Goal: Information Seeking & Learning: Learn about a topic

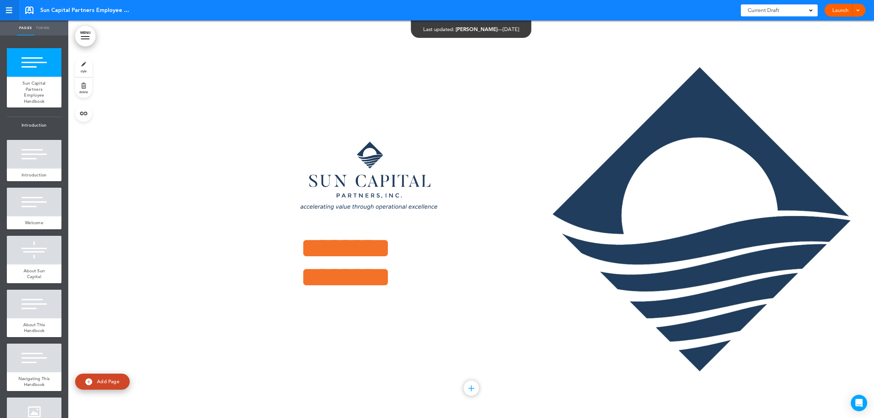
click at [6, 12] on div at bounding box center [9, 12] width 6 height 1
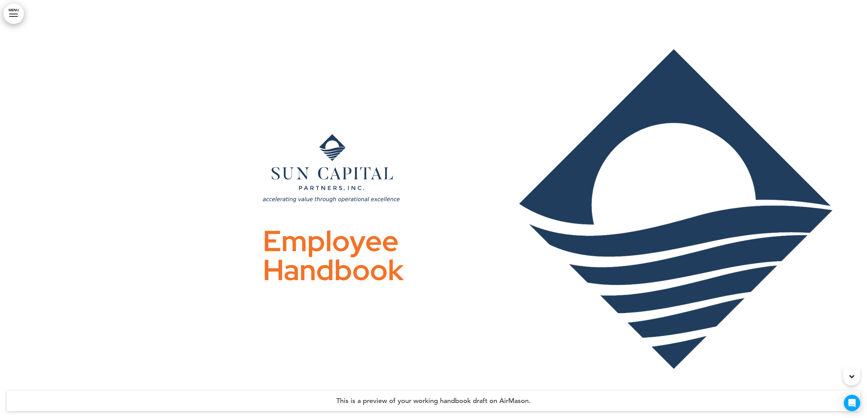
click at [353, 192] on img at bounding box center [331, 168] width 137 height 68
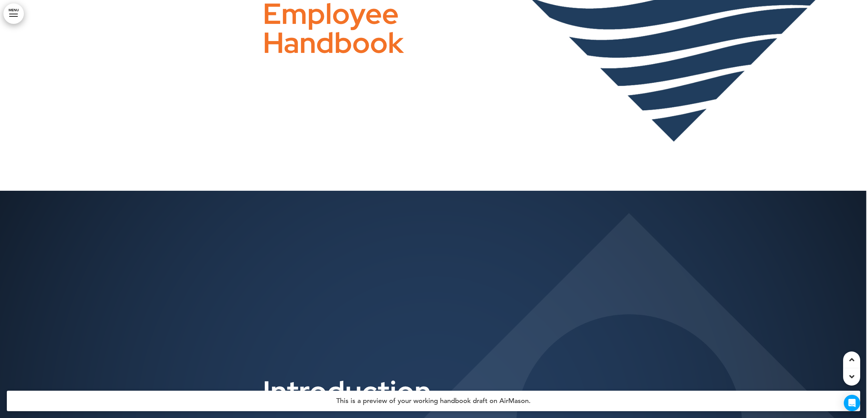
scroll to position [500, 0]
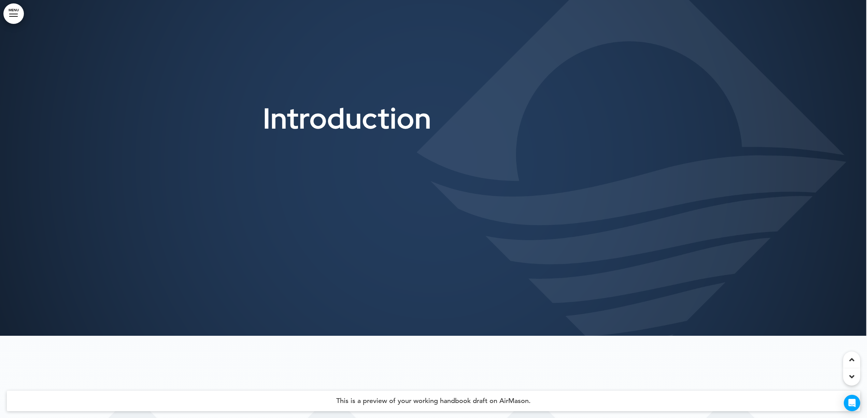
click at [364, 212] on div at bounding box center [433, 127] width 867 height 418
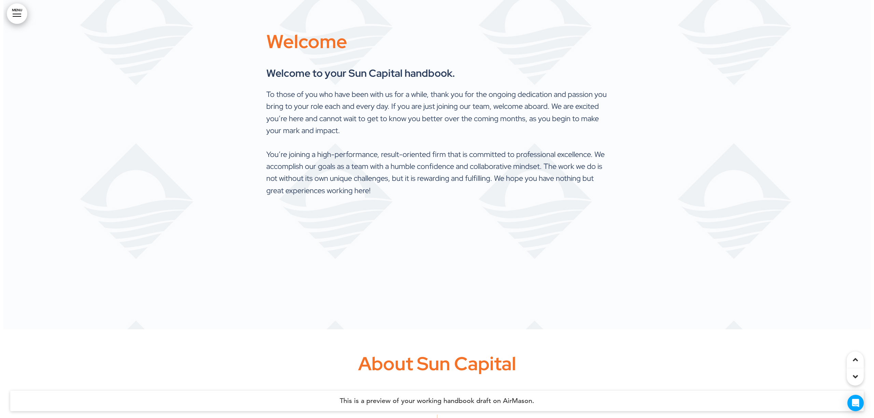
scroll to position [1001, 0]
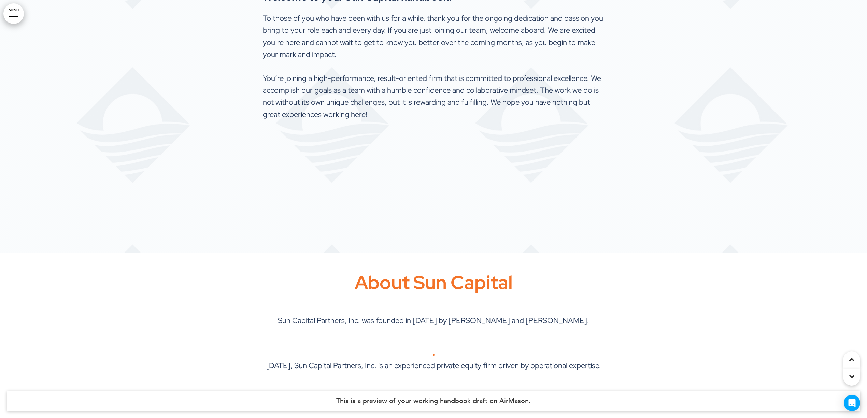
click at [798, 194] on div at bounding box center [433, 44] width 867 height 418
click at [14, 21] on link "MENU" at bounding box center [13, 13] width 20 height 20
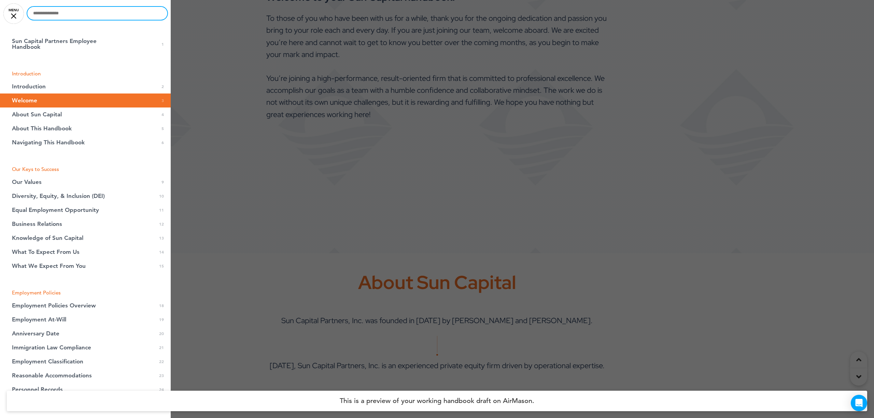
click at [41, 12] on input "text" at bounding box center [97, 13] width 140 height 13
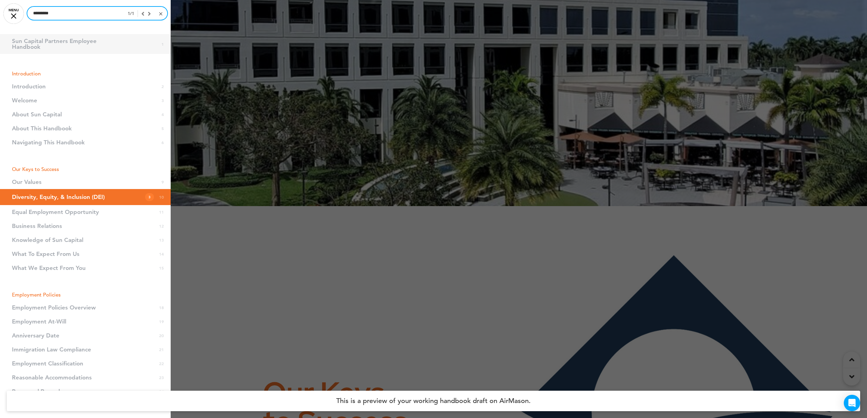
scroll to position [3891, 0]
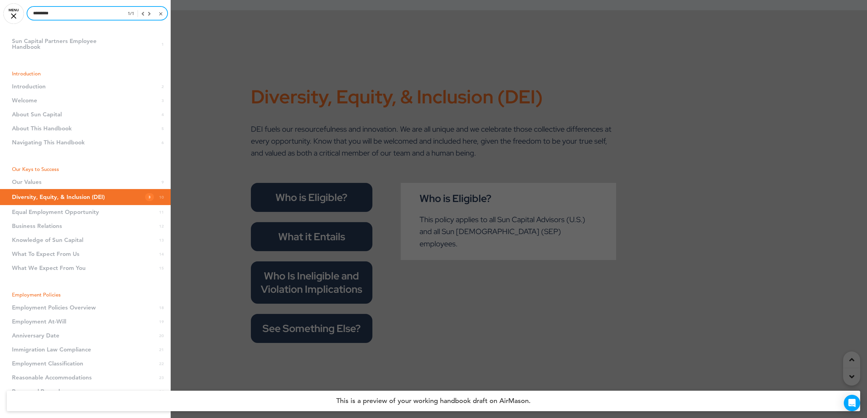
click at [76, 14] on input "*********" at bounding box center [97, 13] width 140 height 13
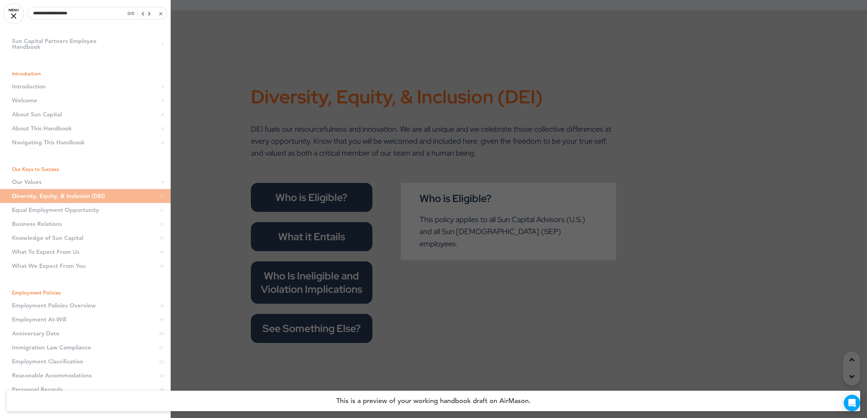
click at [427, 272] on div at bounding box center [433, 209] width 867 height 418
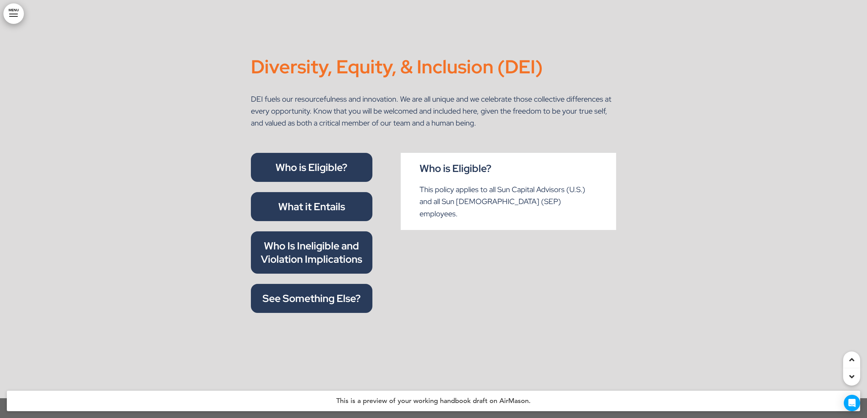
scroll to position [3936, 0]
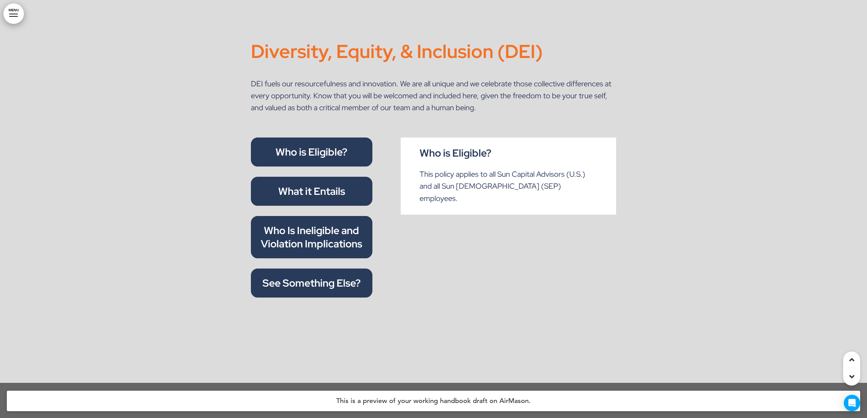
click at [309, 185] on p "What it Entails" at bounding box center [312, 191] width 106 height 13
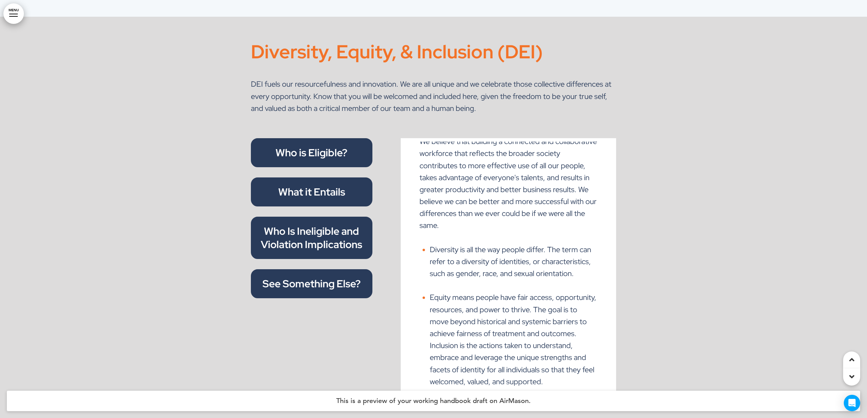
scroll to position [0, 0]
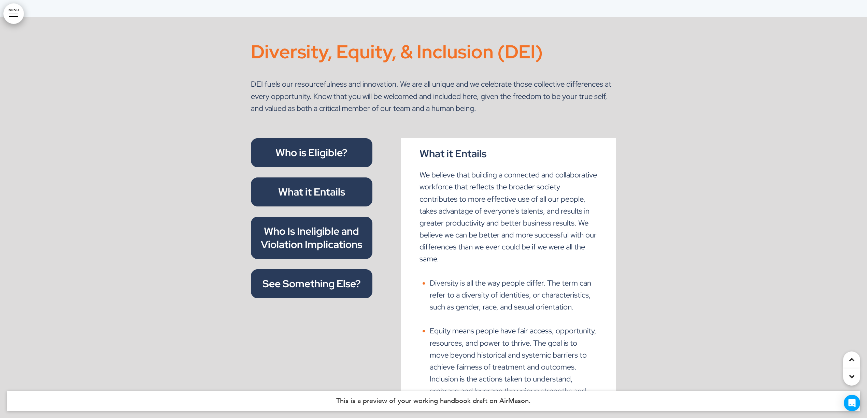
click at [301, 234] on p "Who Is Ineligible and Violation Implications" at bounding box center [312, 238] width 106 height 27
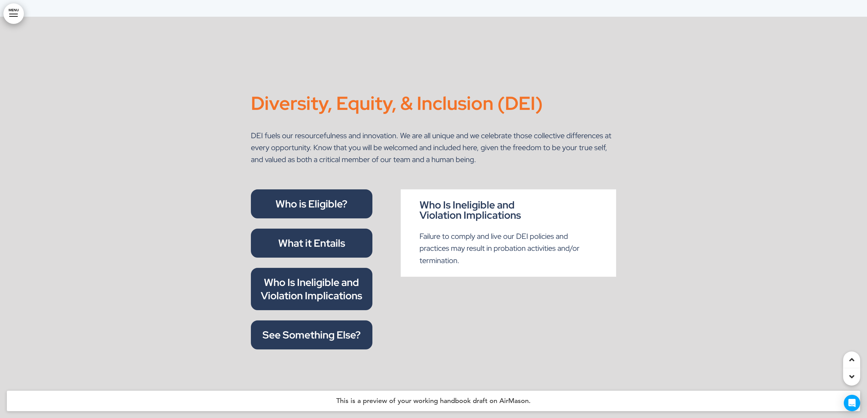
click at [302, 284] on p "Who Is Ineligible and Violation Implications" at bounding box center [312, 289] width 106 height 27
click at [311, 328] on p "See Something Else?" at bounding box center [312, 334] width 106 height 13
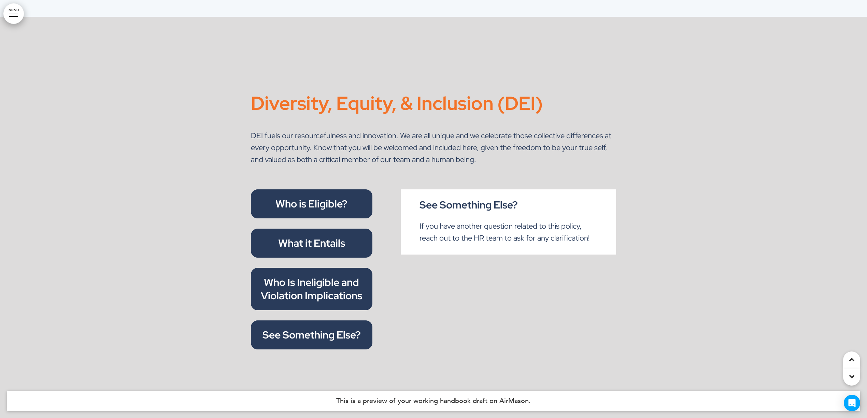
click at [18, 21] on link "MENU" at bounding box center [13, 13] width 20 height 20
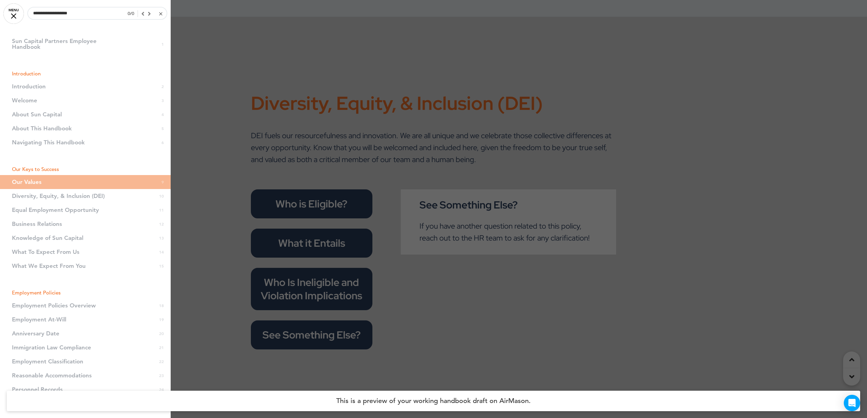
click at [70, 305] on li "Employment Policies Overview 18" at bounding box center [85, 306] width 171 height 14
drag, startPoint x: 43, startPoint y: 306, endPoint x: 49, endPoint y: 276, distance: 30.1
click at [44, 306] on li "Employment Policies Overview 18" at bounding box center [85, 306] width 171 height 14
click at [73, 14] on input "**********" at bounding box center [97, 13] width 140 height 13
click at [89, 10] on input "**********" at bounding box center [97, 13] width 140 height 13
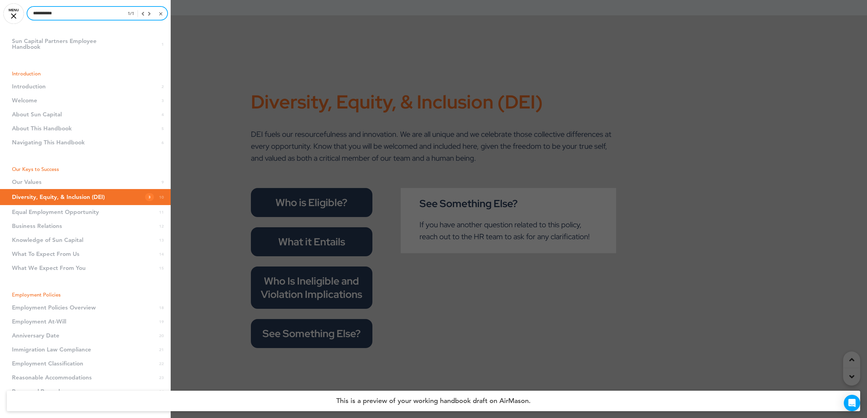
type input "**********"
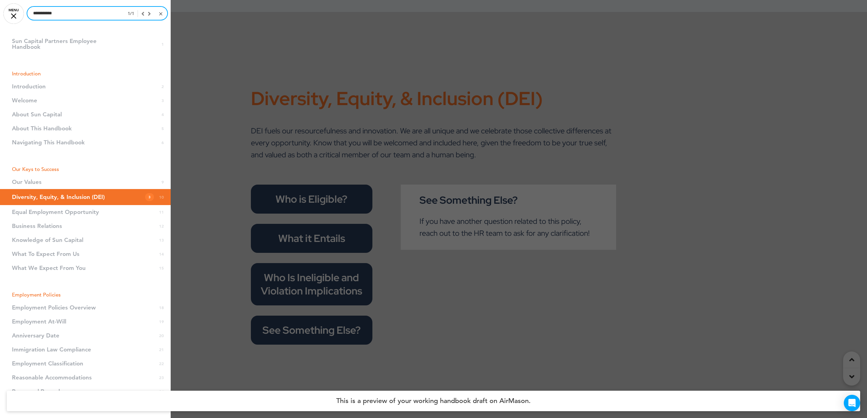
scroll to position [3891, 0]
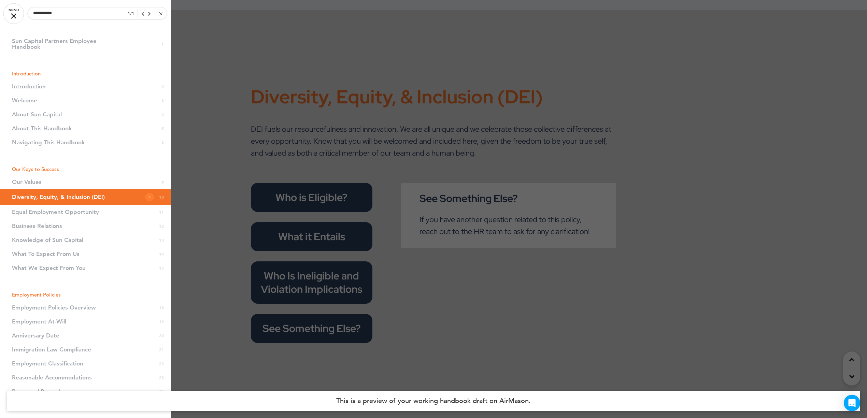
click at [143, 15] on div at bounding box center [144, 14] width 13 height 6
click at [300, 188] on div at bounding box center [433, 209] width 867 height 418
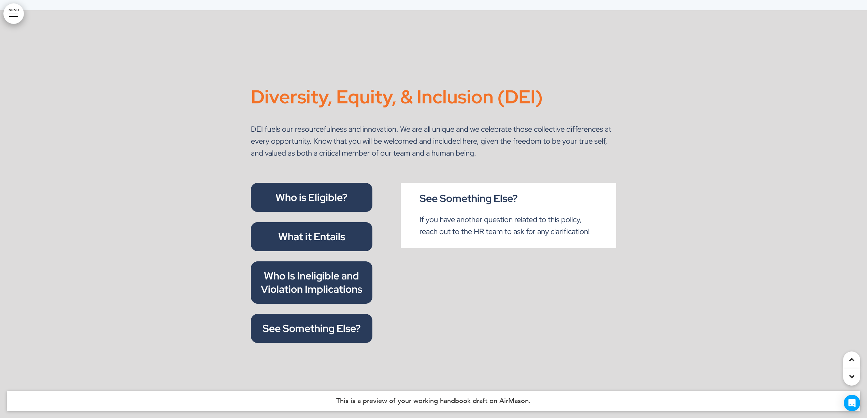
click at [300, 191] on p "Who is Eligible?" at bounding box center [312, 197] width 106 height 13
click at [305, 230] on p "What it Entails" at bounding box center [312, 236] width 106 height 13
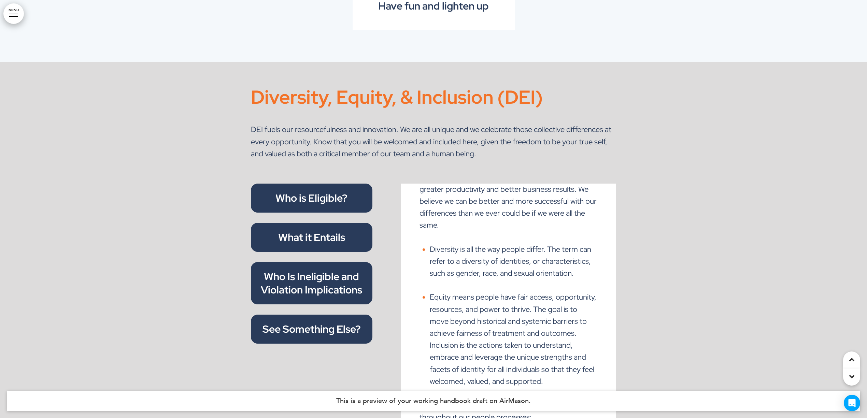
scroll to position [0, 0]
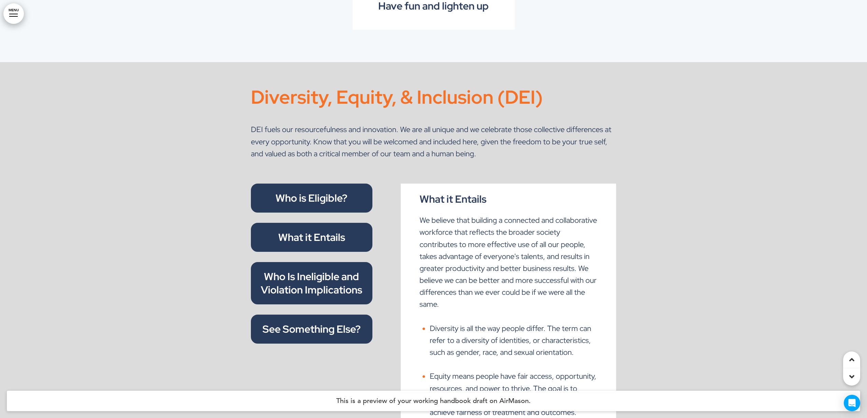
click at [13, 16] on div at bounding box center [13, 16] width 9 height 1
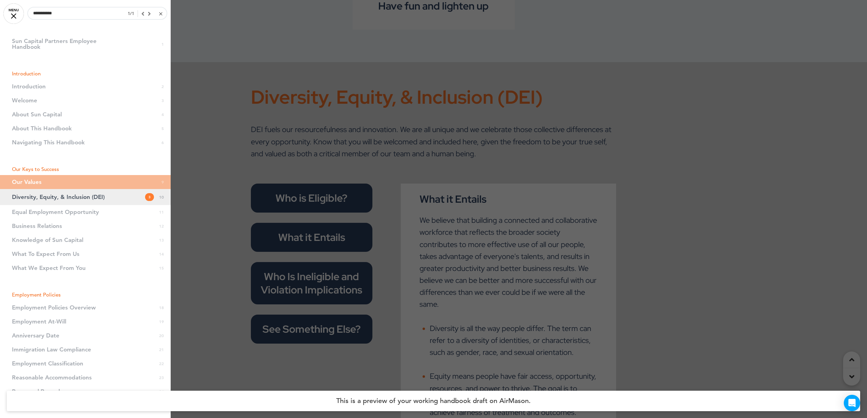
click at [66, 202] on link "Diversity, Equity, & Inclusion (DEI) 3 10" at bounding box center [85, 197] width 171 height 16
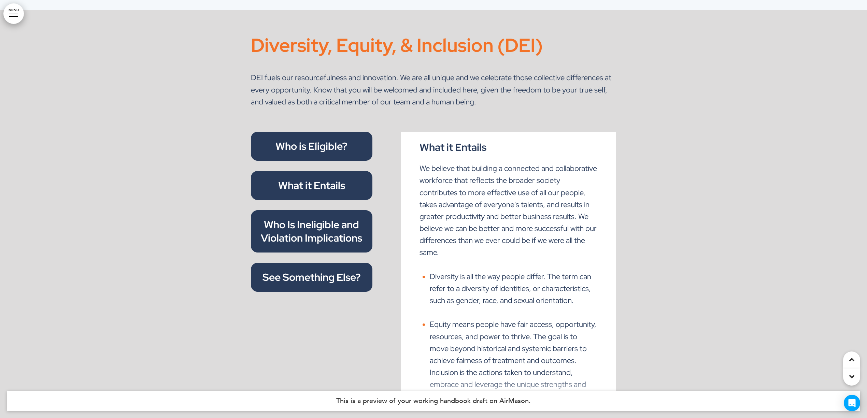
click at [17, 8] on link "MENU" at bounding box center [13, 13] width 20 height 20
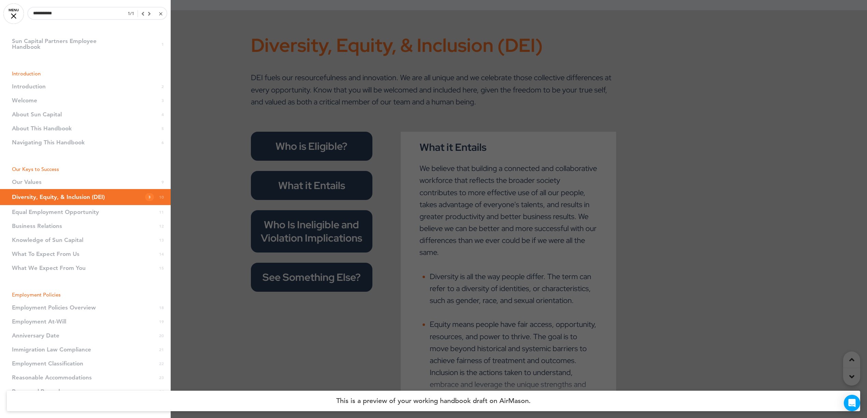
click at [65, 305] on li "Employment Policies Overview 18" at bounding box center [85, 308] width 171 height 14
click at [159, 14] on div at bounding box center [160, 13] width 3 height 3
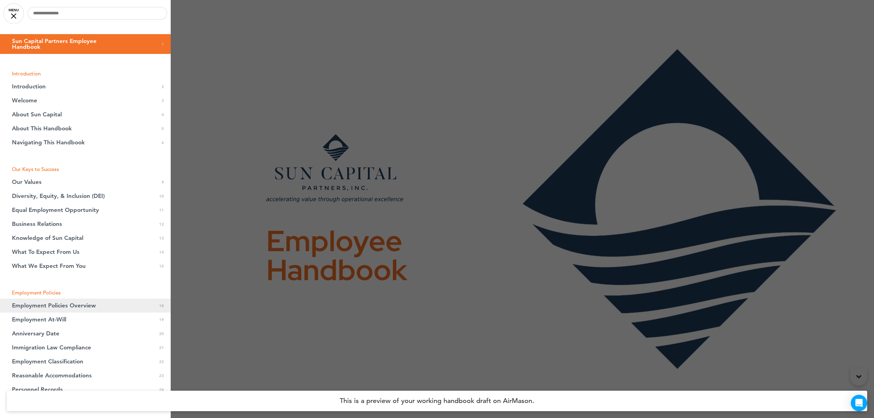
click at [69, 304] on span "Employment Policies Overview" at bounding box center [54, 306] width 84 height 6
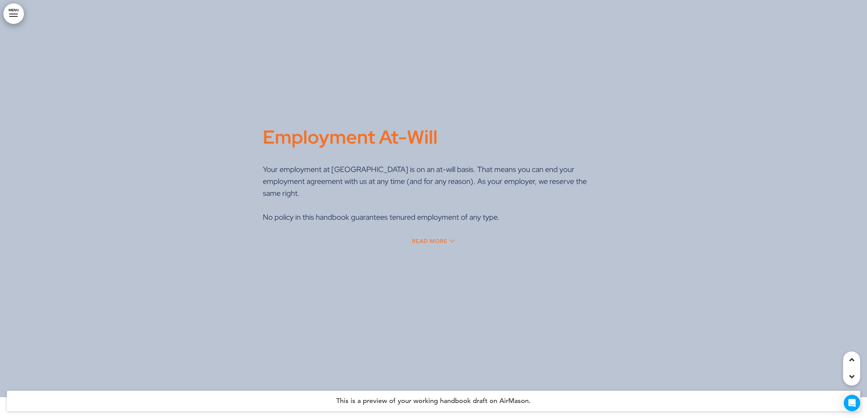
scroll to position [7692, 0]
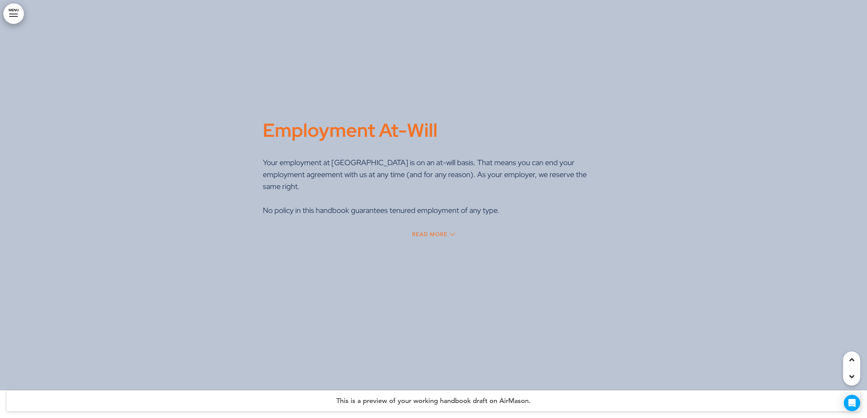
click at [432, 228] on div "Read More" at bounding box center [433, 235] width 341 height 14
click at [432, 232] on span "Read More" at bounding box center [429, 234] width 35 height 5
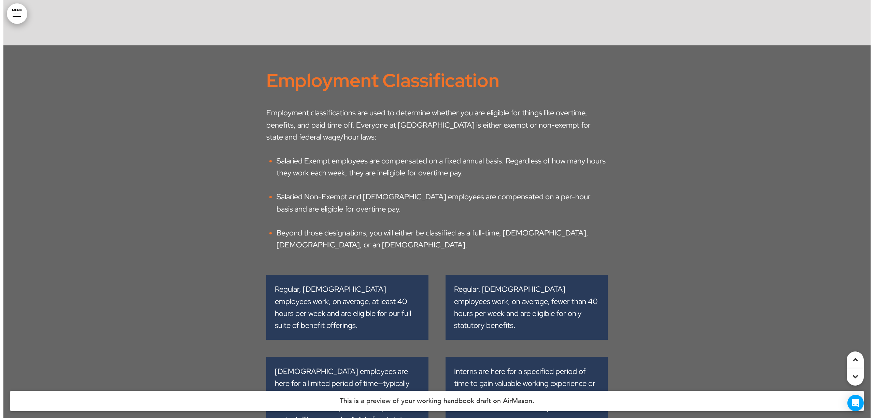
scroll to position [8974, 0]
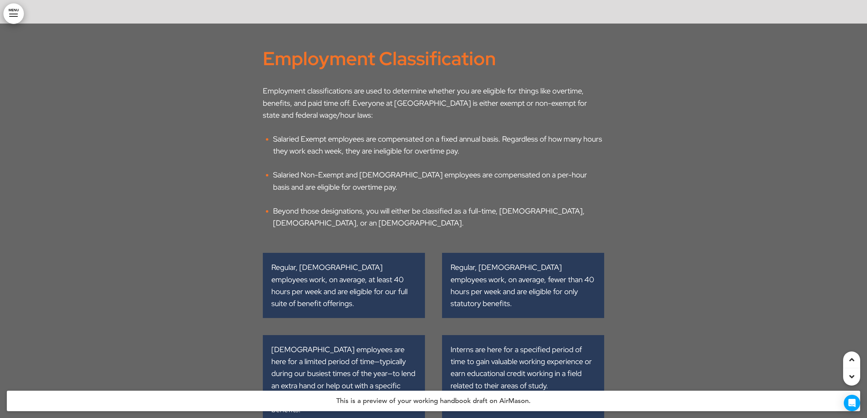
click at [9, 20] on link "MENU" at bounding box center [13, 13] width 20 height 20
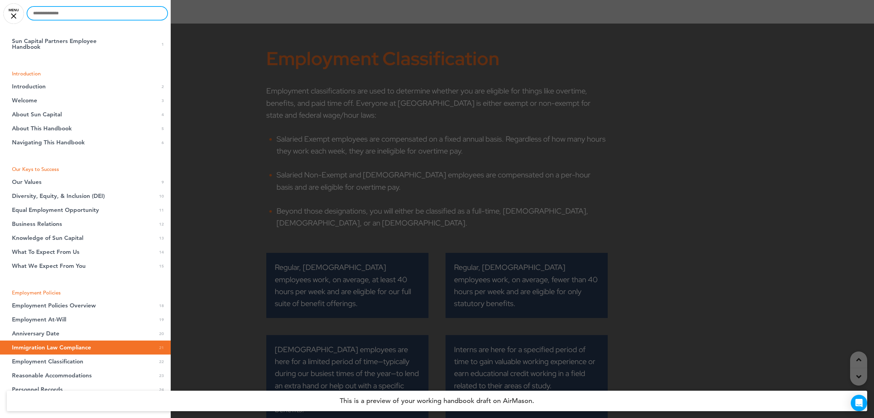
click at [84, 14] on input "text" at bounding box center [97, 13] width 140 height 13
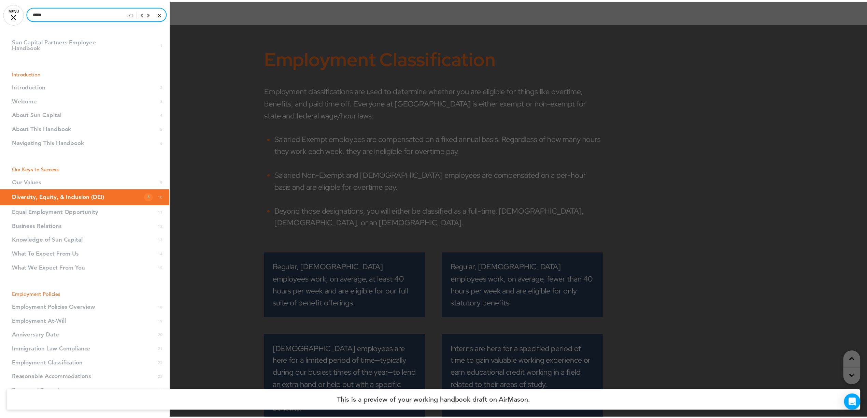
scroll to position [3891, 0]
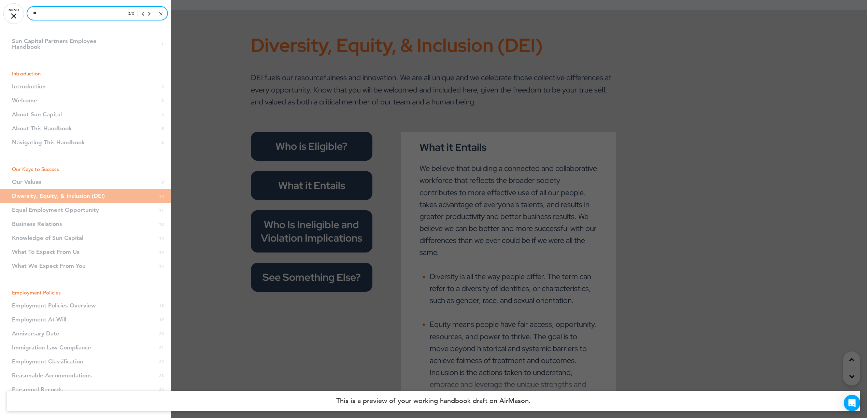
type input "*"
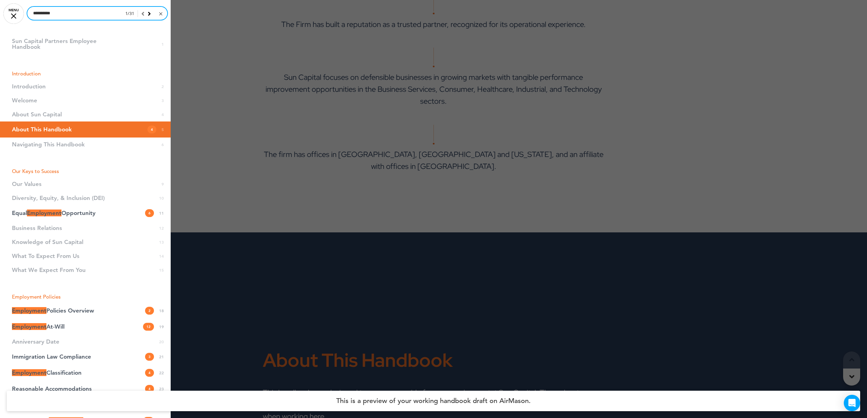
scroll to position [1749, 0]
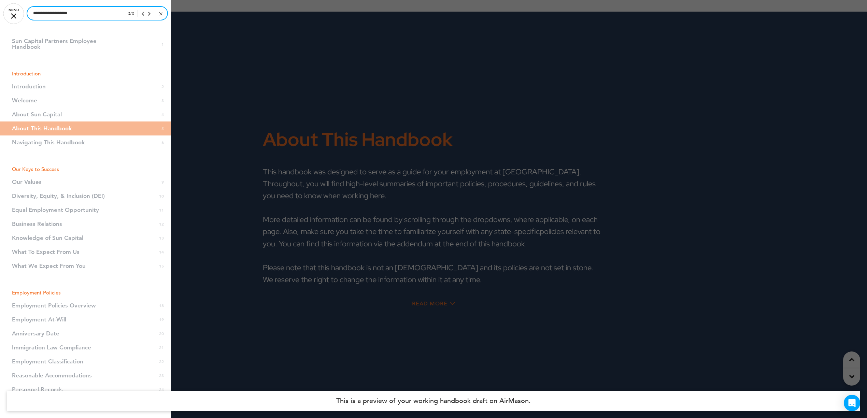
type input "**********"
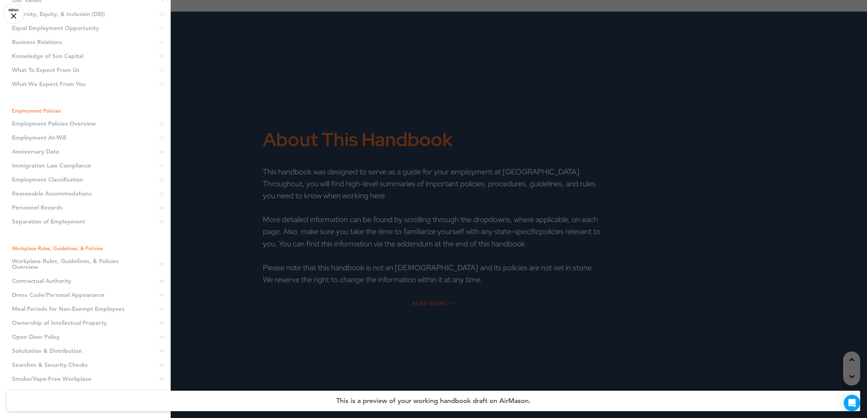
scroll to position [227, 0]
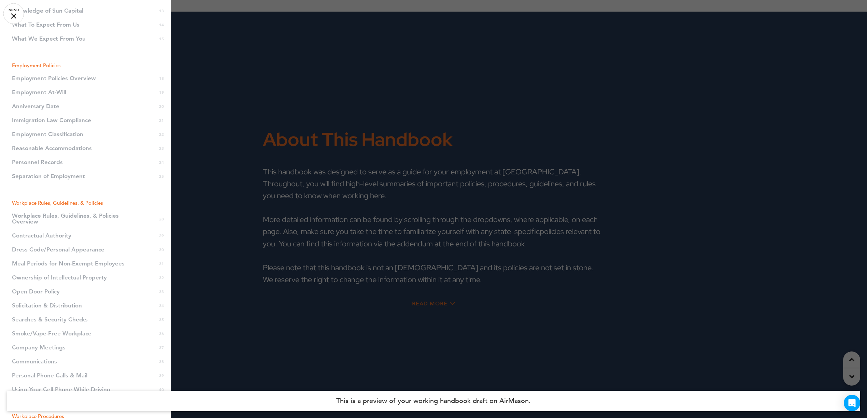
click at [72, 319] on li "Searches & Security Checks 35" at bounding box center [85, 320] width 171 height 14
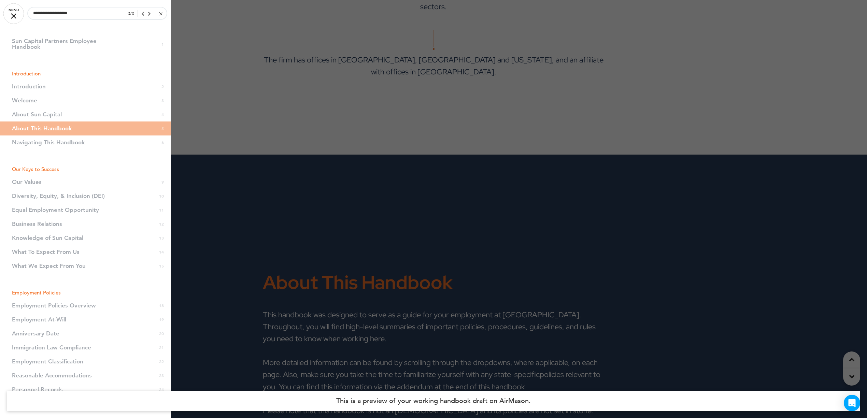
scroll to position [1476, 0]
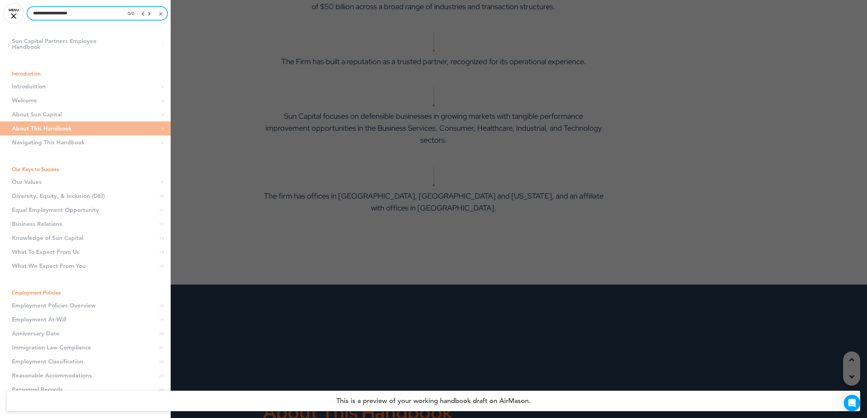
drag, startPoint x: 99, startPoint y: 14, endPoint x: -37, endPoint y: 6, distance: 135.4
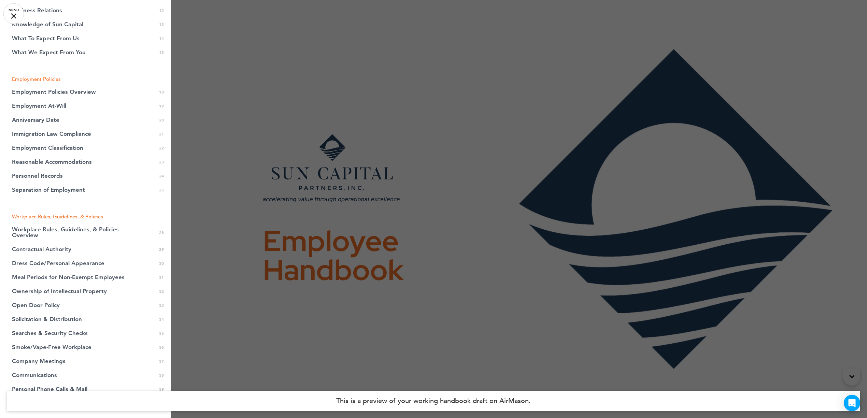
scroll to position [227, 0]
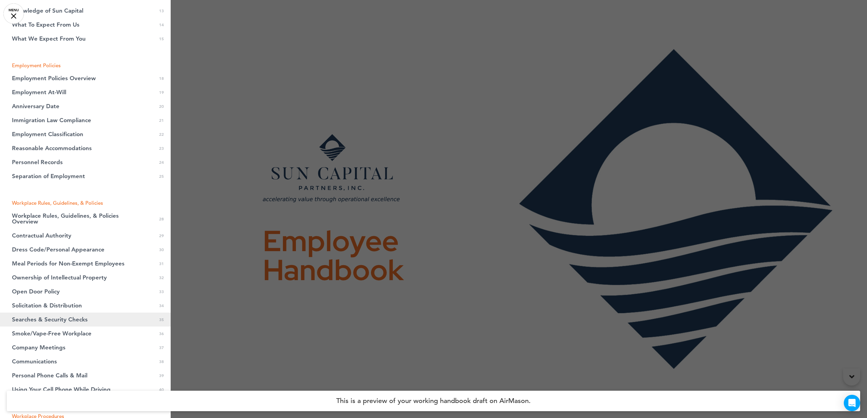
click at [54, 322] on span "Searches & Security Checks" at bounding box center [50, 320] width 76 height 6
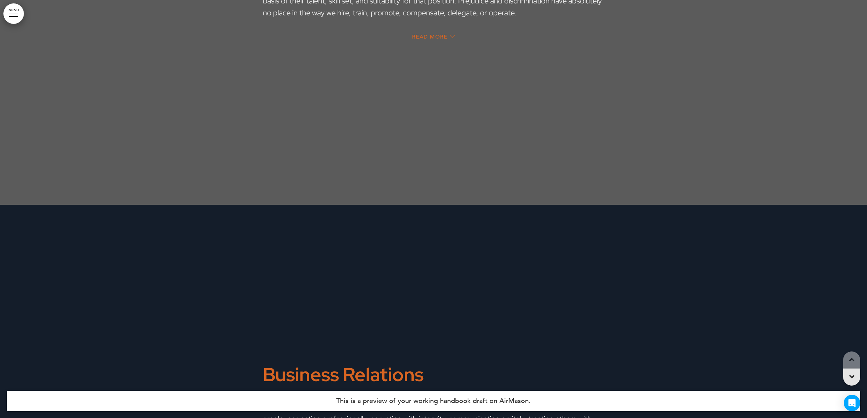
scroll to position [14908, 0]
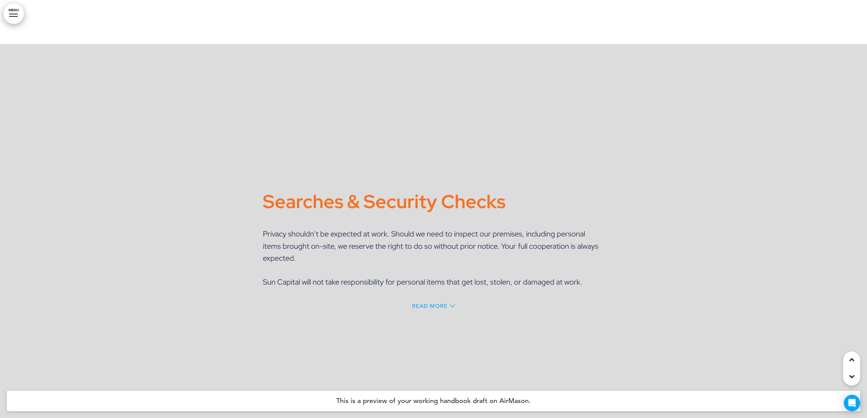
click at [441, 303] on span "Read More" at bounding box center [429, 305] width 35 height 5
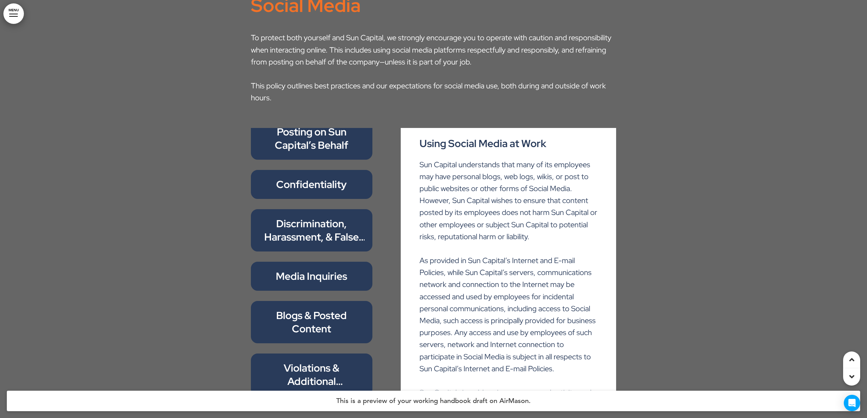
scroll to position [22087, 0]
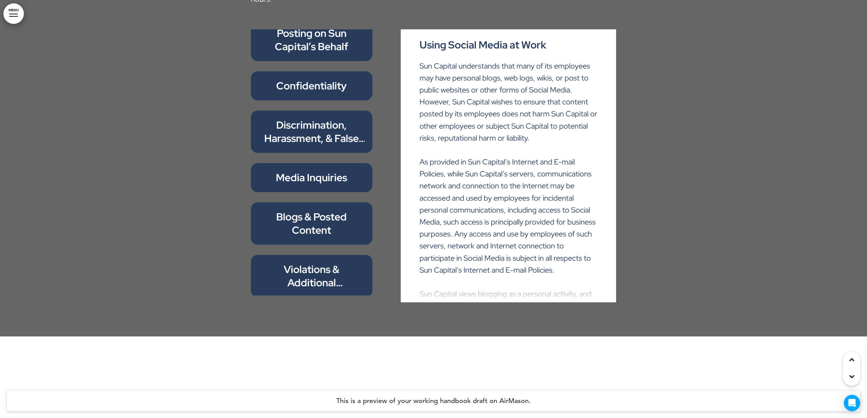
click at [14, 15] on link "MENU" at bounding box center [13, 13] width 20 height 20
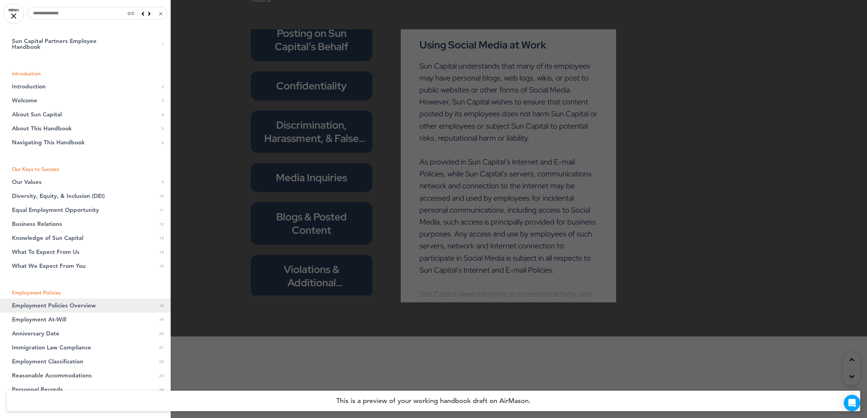
scroll to position [22042, 0]
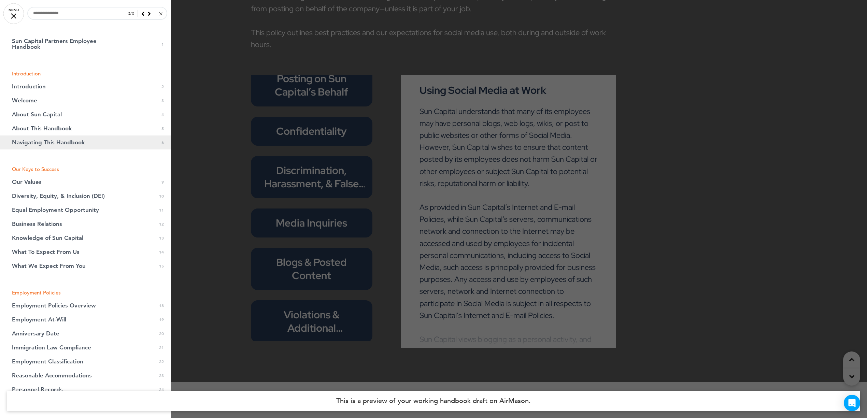
click at [73, 144] on span "Navigating This Handbook" at bounding box center [48, 143] width 73 height 6
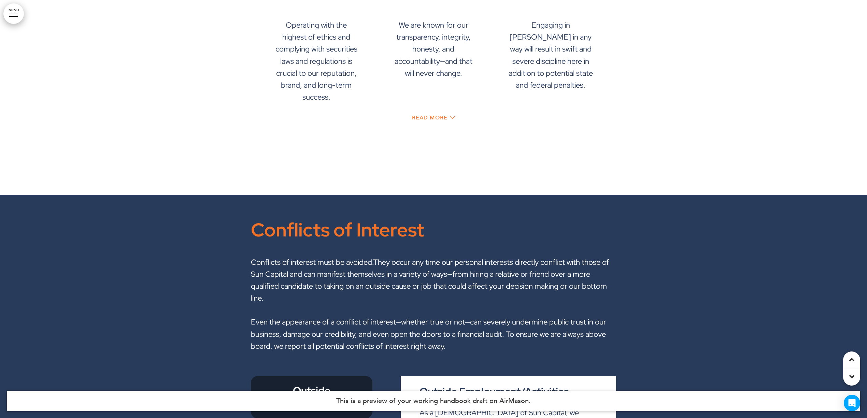
scroll to position [25056, 0]
